Goal: Navigation & Orientation: Find specific page/section

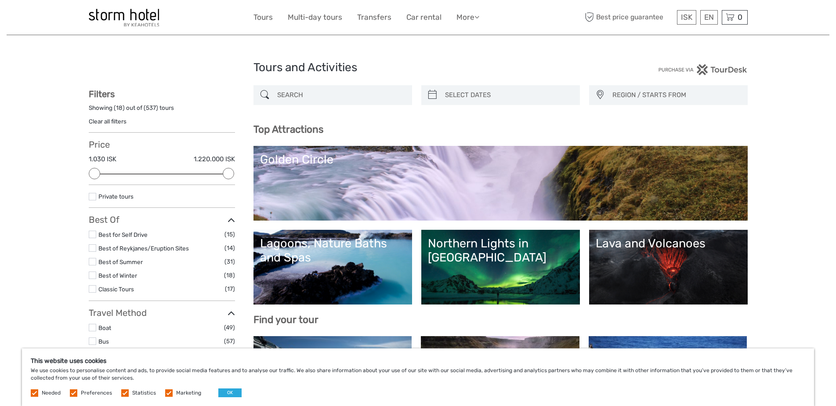
select select
click at [489, 269] on link "Northern Lights in [GEOGRAPHIC_DATA]" at bounding box center [500, 267] width 145 height 62
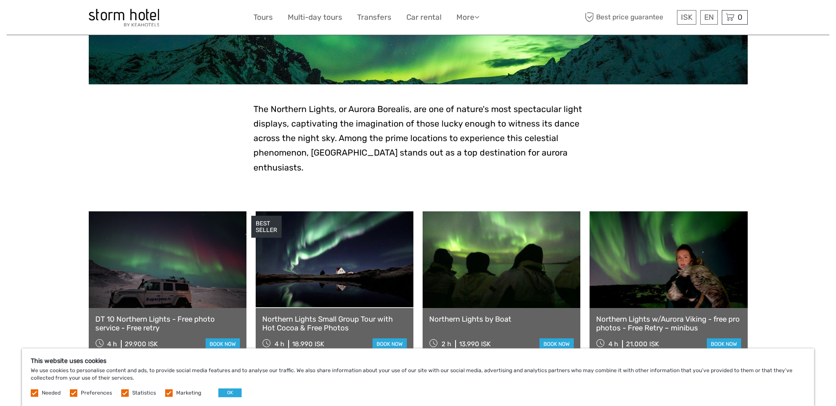
scroll to position [30, 0]
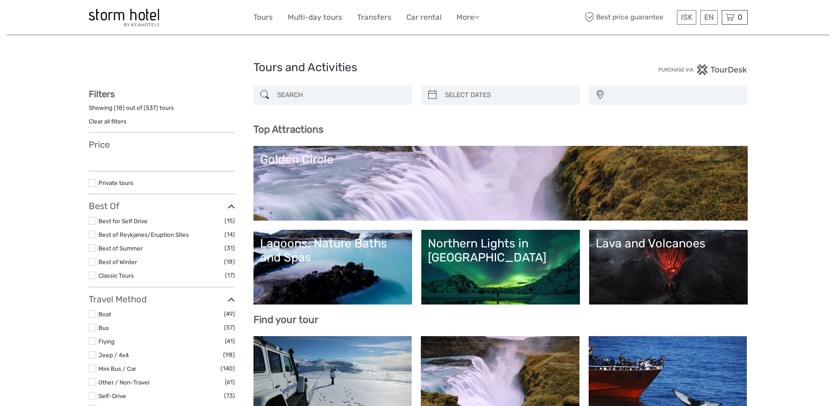
select select
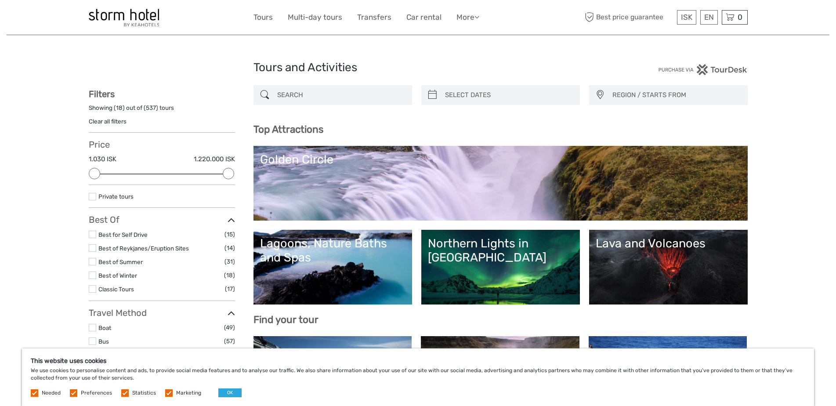
click at [465, 182] on link "Golden Circle" at bounding box center [500, 183] width 481 height 62
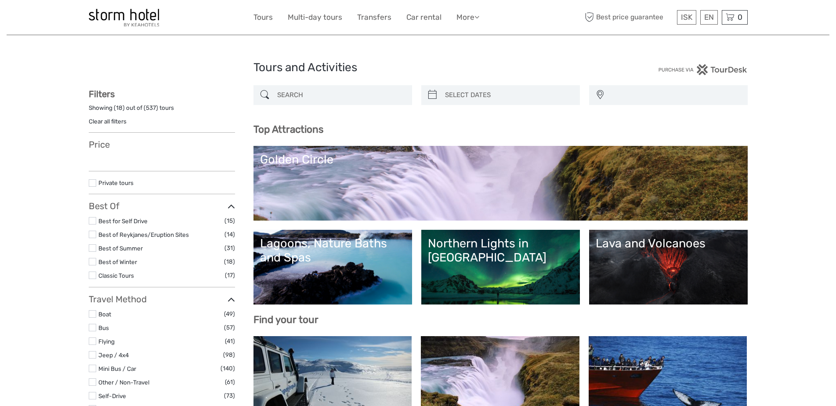
select select
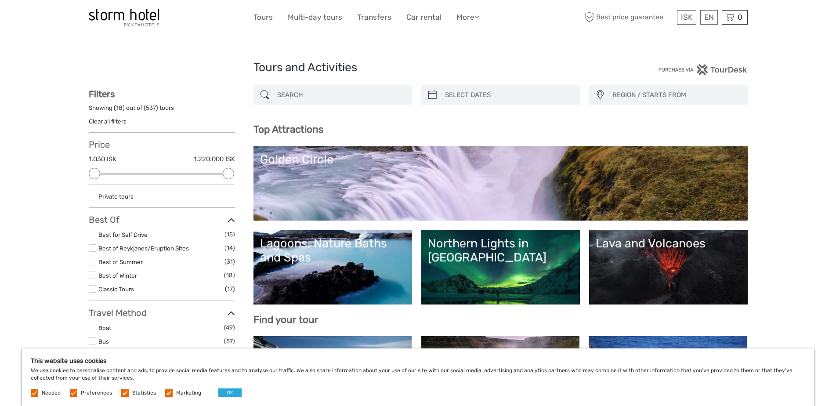
click at [318, 255] on div "Lagoons, Nature Baths and Spas" at bounding box center [332, 250] width 145 height 29
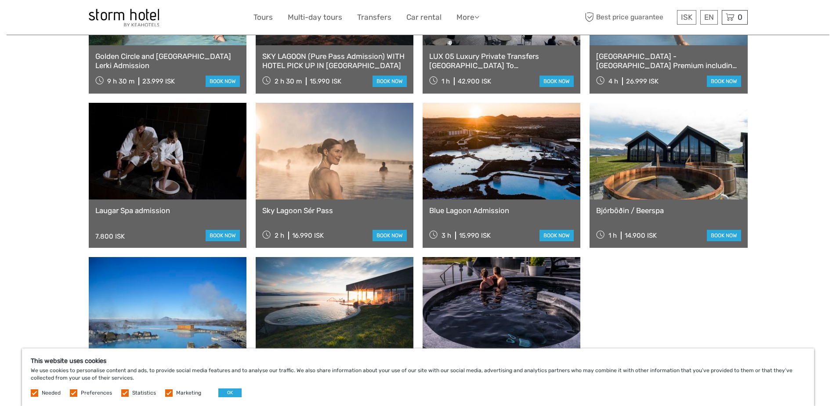
scroll to position [668, 0]
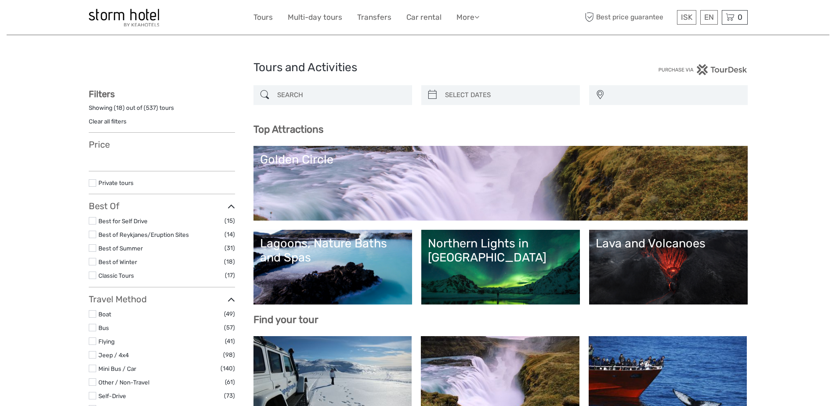
select select
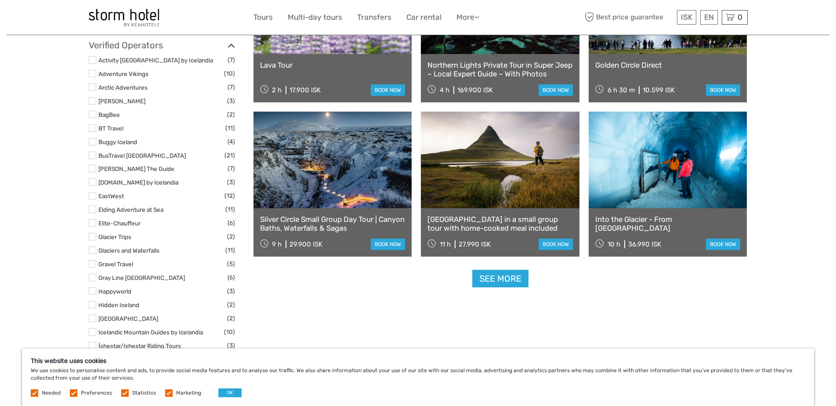
scroll to position [1037, 0]
